Goal: Transaction & Acquisition: Purchase product/service

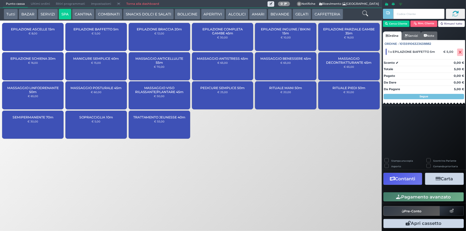
click at [110, 128] on div "SOPRACCIGLIA 10m € 5,00" at bounding box center [95, 125] width 61 height 28
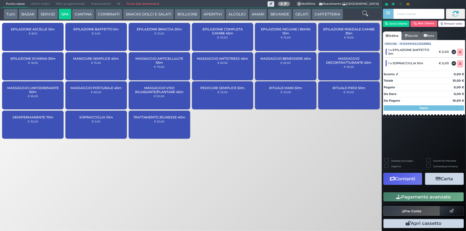
click at [42, 128] on div "SEMIPERMANENTE 70m € 30,00" at bounding box center [32, 125] width 61 height 28
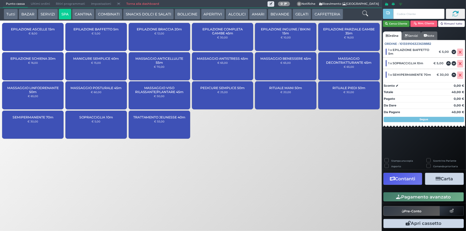
click at [402, 23] on button "Cerca Cliente" at bounding box center [396, 24] width 27 height 6
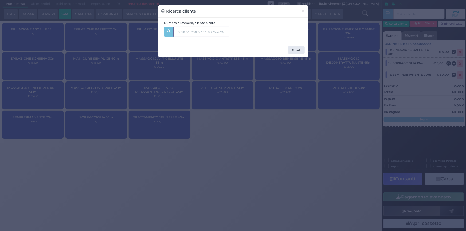
click at [199, 34] on input "text" at bounding box center [201, 32] width 56 height 10
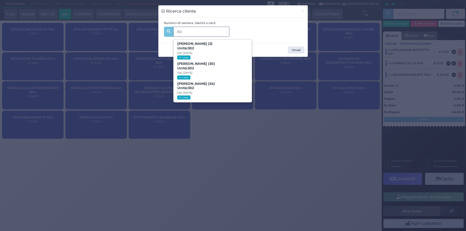
type input "302"
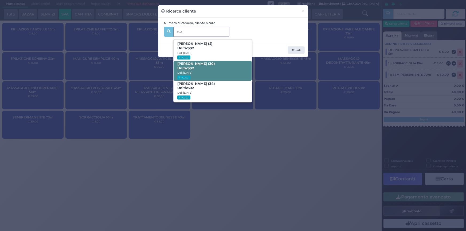
click at [217, 72] on span "Giorgia Ferrari (30) Unità: 302 Dal: 16/08/2025 In casa" at bounding box center [213, 71] width 78 height 20
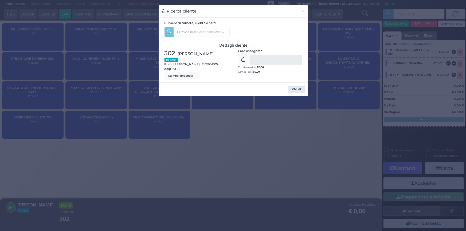
drag, startPoint x: 301, startPoint y: 89, endPoint x: 381, endPoint y: 111, distance: 82.8
click at [302, 89] on button "Chiudi" at bounding box center [297, 89] width 17 height 7
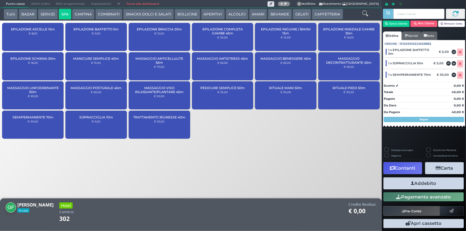
click at [432, 184] on button "Addebito" at bounding box center [424, 184] width 80 height 12
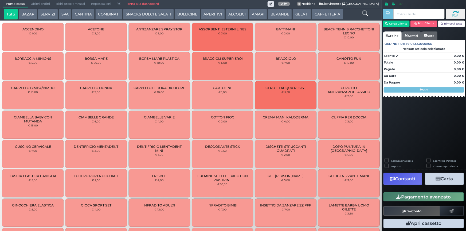
click at [29, 13] on button "BAZAR" at bounding box center [28, 14] width 18 height 11
click at [44, 13] on button "SERVIZI" at bounding box center [48, 14] width 20 height 11
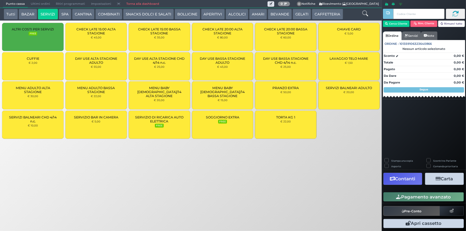
click at [67, 14] on button "SPA" at bounding box center [65, 14] width 13 height 11
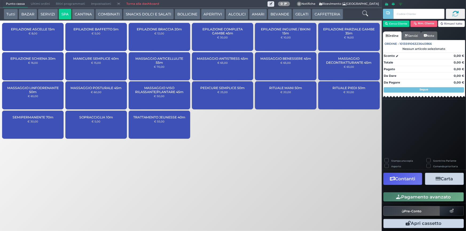
click at [39, 3] on span "Ultimi ordini" at bounding box center [40, 3] width 25 height 7
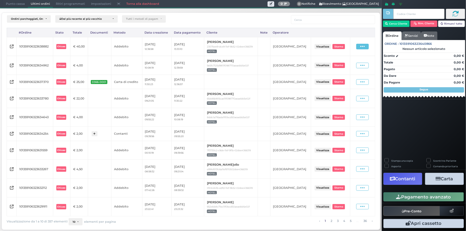
click at [360, 44] on span at bounding box center [362, 47] width 13 height 6
click at [353, 64] on span "Ristampa Pre-Conto" at bounding box center [351, 61] width 22 height 9
click at [20, 4] on span "Punto cassa" at bounding box center [15, 3] width 25 height 7
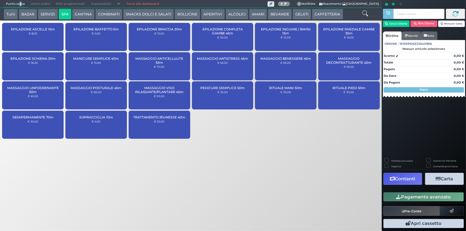
click at [317, 15] on button "CAFFETTERIA" at bounding box center [327, 14] width 31 height 11
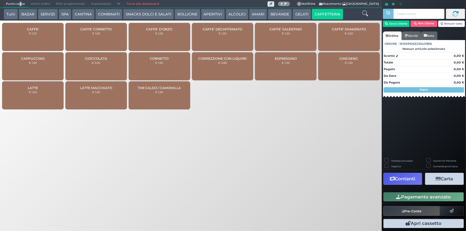
click at [275, 13] on button "BEVANDE" at bounding box center [280, 14] width 24 height 11
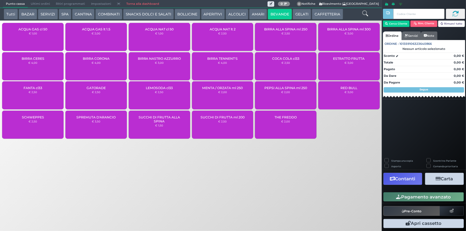
click at [160, 39] on div "ACQUA NAT cl 50 € 1,00" at bounding box center [159, 37] width 61 height 28
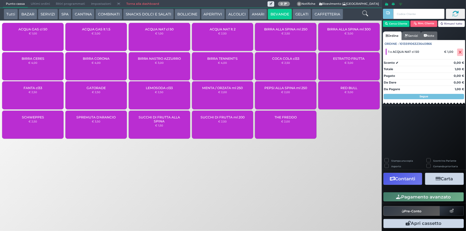
click at [31, 39] on div "ACQUA GAS cl 50 € 1,00" at bounding box center [32, 37] width 61 height 28
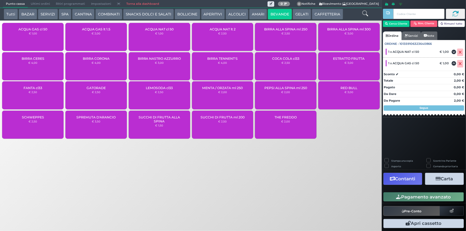
click at [399, 182] on button "Contanti" at bounding box center [403, 179] width 39 height 12
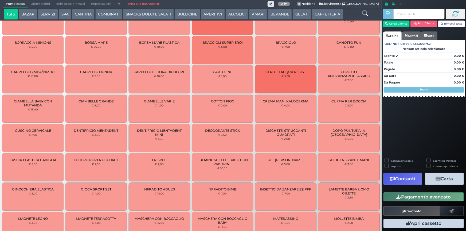
scroll to position [34, 0]
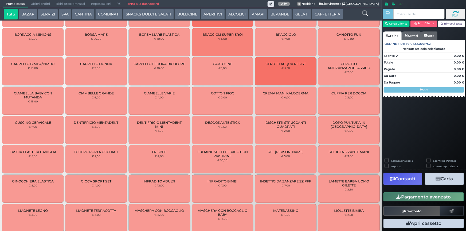
click at [38, 2] on span "Ultimi ordini" at bounding box center [40, 3] width 25 height 7
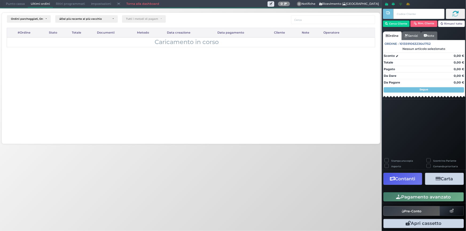
scroll to position [0, 0]
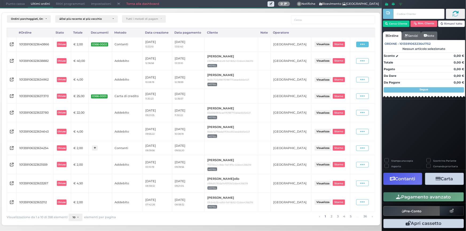
click at [365, 43] on icon at bounding box center [362, 44] width 5 height 5
click at [351, 61] on span "Ristampa Pre-Conto" at bounding box center [351, 59] width 22 height 9
click at [12, 3] on span "Punto cassa" at bounding box center [15, 3] width 25 height 7
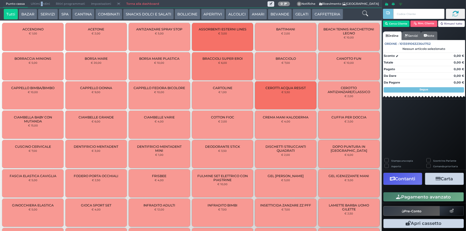
click at [41, 4] on span "Ultimi ordini" at bounding box center [40, 3] width 25 height 7
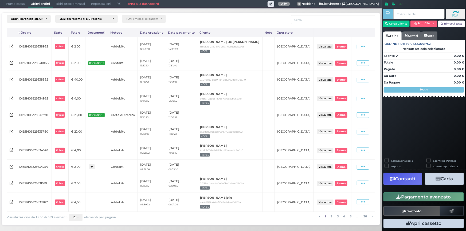
click at [22, 6] on span "Punto cassa" at bounding box center [15, 3] width 25 height 7
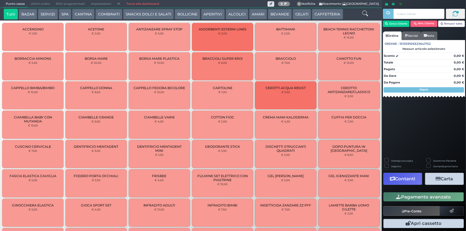
click at [50, 16] on button "SERVIZI" at bounding box center [48, 14] width 20 height 11
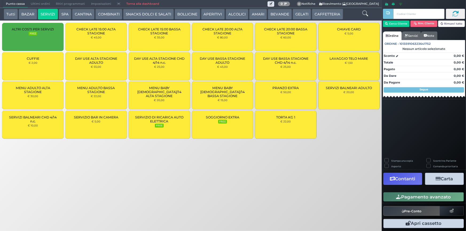
click at [97, 101] on div "MENU ADULTO BASSA STAGIONE € 22,00" at bounding box center [95, 95] width 61 height 28
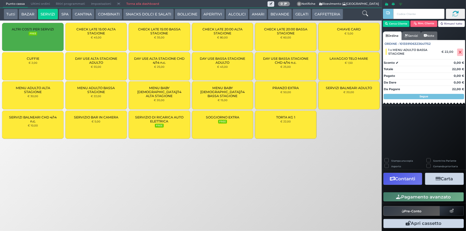
click at [97, 101] on div "MENU ADULTO BASSA STAGIONE € 22,00" at bounding box center [95, 95] width 61 height 28
drag, startPoint x: 438, startPoint y: 200, endPoint x: 344, endPoint y: 196, distance: 93.3
click at [344, 196] on div "Punto cassa Mappa Ultimi ordini Delivery Ritiri programmati Impostazioni Torna …" at bounding box center [233, 115] width 466 height 231
click at [389, 25] on button "Cerca Cliente" at bounding box center [396, 24] width 27 height 6
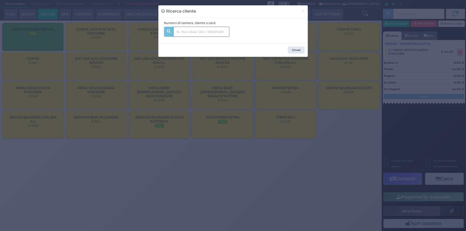
click at [193, 27] on input "text" at bounding box center [201, 32] width 56 height 10
type input "246"
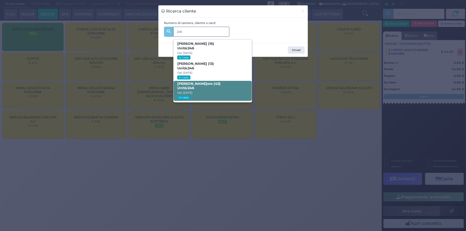
click at [206, 83] on span "Silvia D‘oro (43) Unità: 246 Dal: 24/08/2025 In casa" at bounding box center [213, 91] width 78 height 20
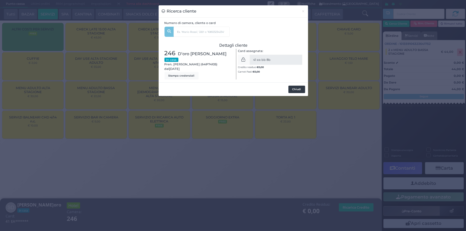
click at [298, 88] on button "Chiudi" at bounding box center [297, 89] width 17 height 7
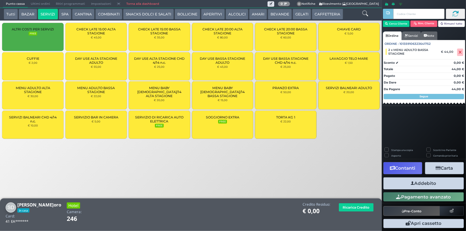
click at [437, 181] on button "Addebito" at bounding box center [424, 184] width 80 height 12
